Goal: Transaction & Acquisition: Subscribe to service/newsletter

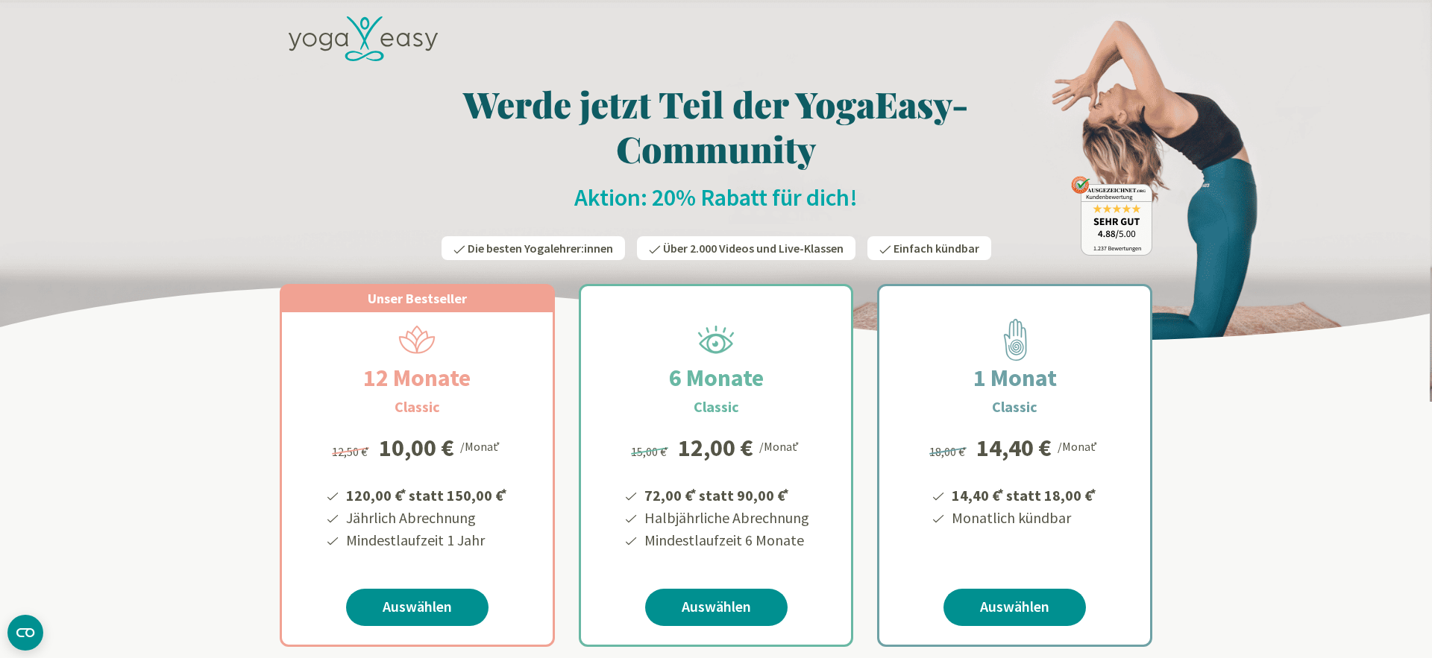
click at [309, 37] on icon at bounding box center [363, 38] width 149 height 45
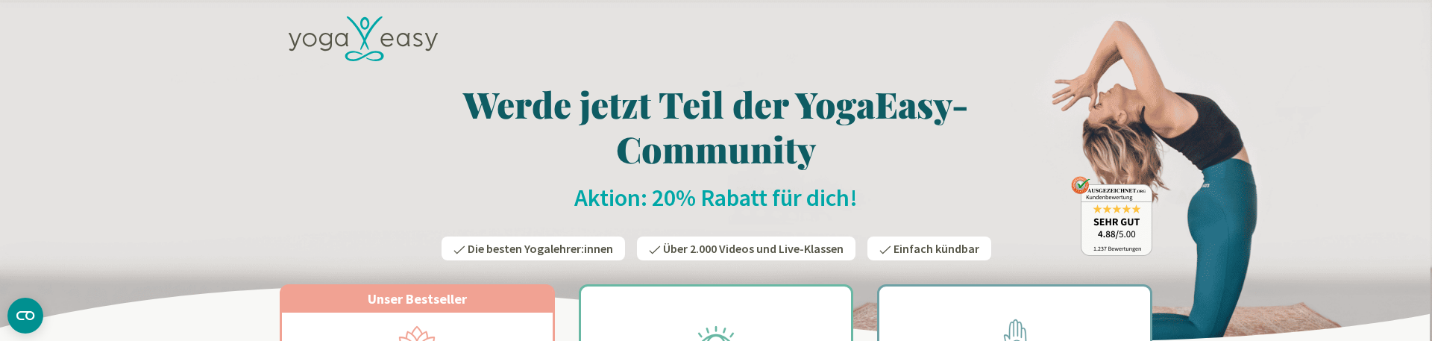
click at [344, 52] on icon at bounding box center [363, 38] width 149 height 45
